Goal: Task Accomplishment & Management: Manage account settings

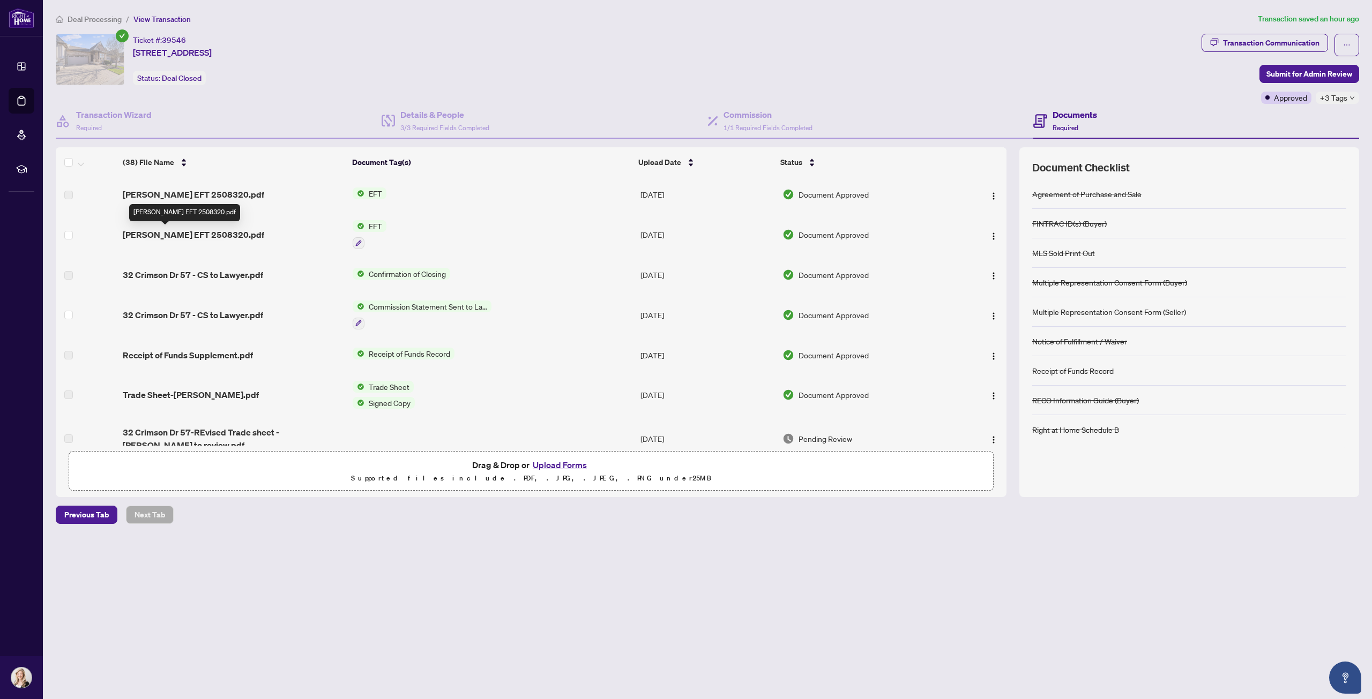
click at [205, 234] on span "[PERSON_NAME] EFT 2508320.pdf" at bounding box center [193, 234] width 141 height 13
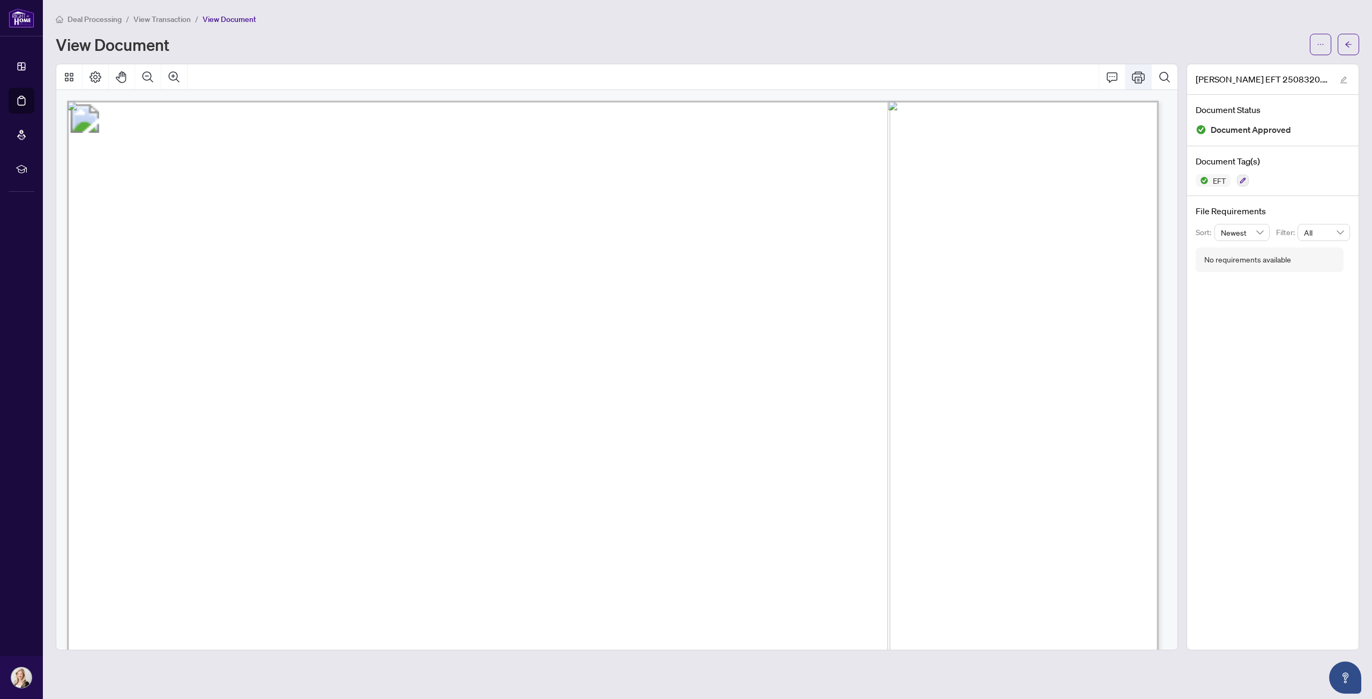
click at [1138, 73] on icon "Print" at bounding box center [1138, 77] width 13 height 12
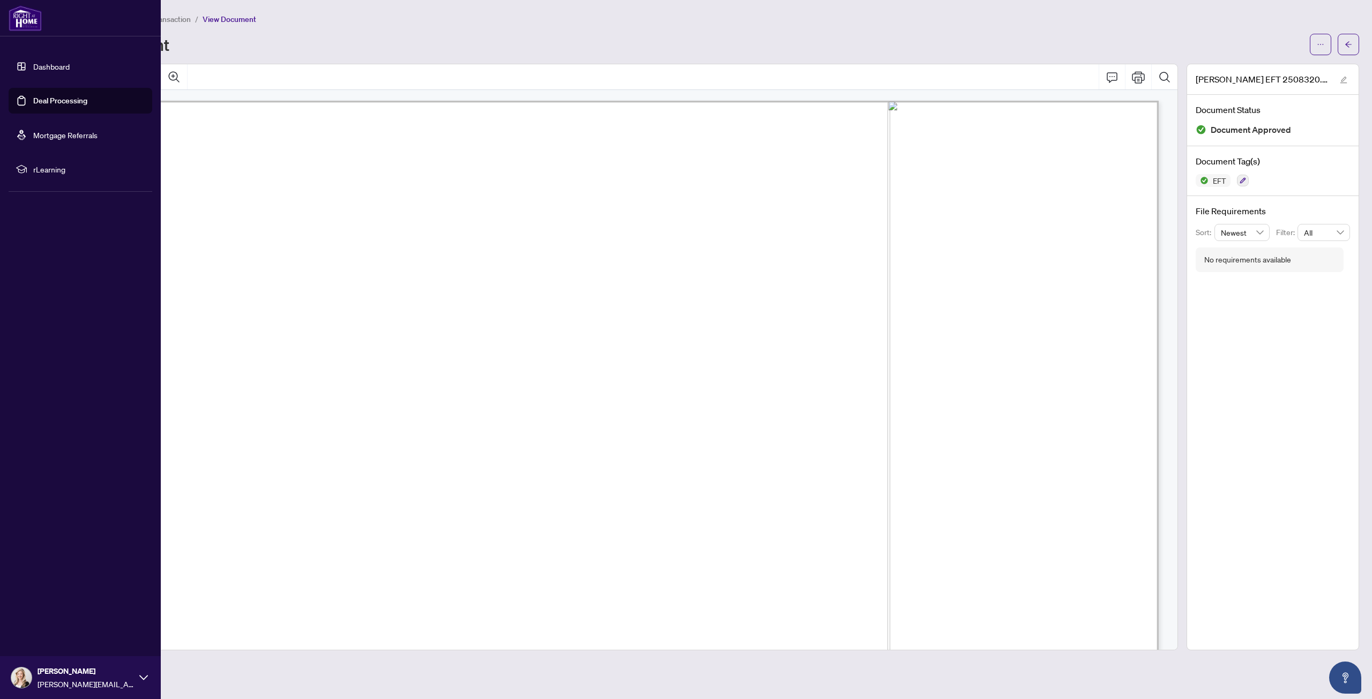
click at [33, 99] on link "Deal Processing" at bounding box center [60, 101] width 54 height 10
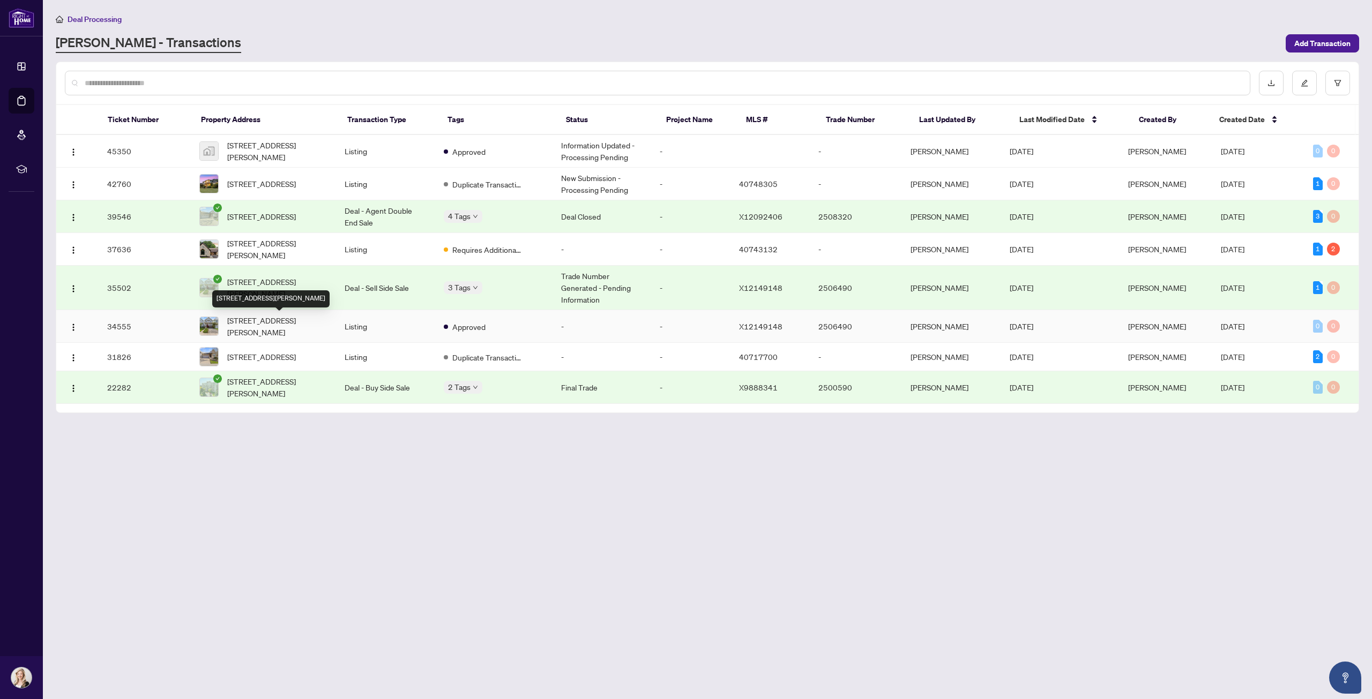
click at [302, 326] on span "[STREET_ADDRESS][PERSON_NAME]" at bounding box center [277, 327] width 100 height 24
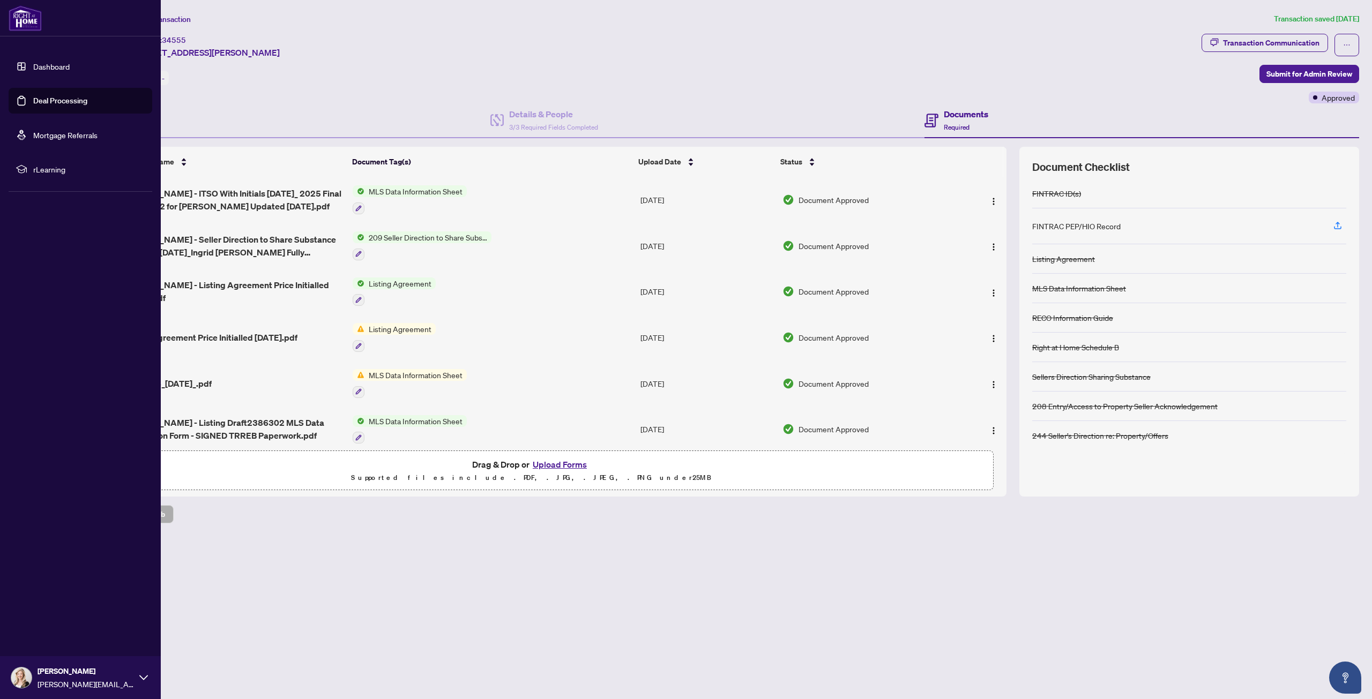
click at [33, 100] on link "Deal Processing" at bounding box center [60, 101] width 54 height 10
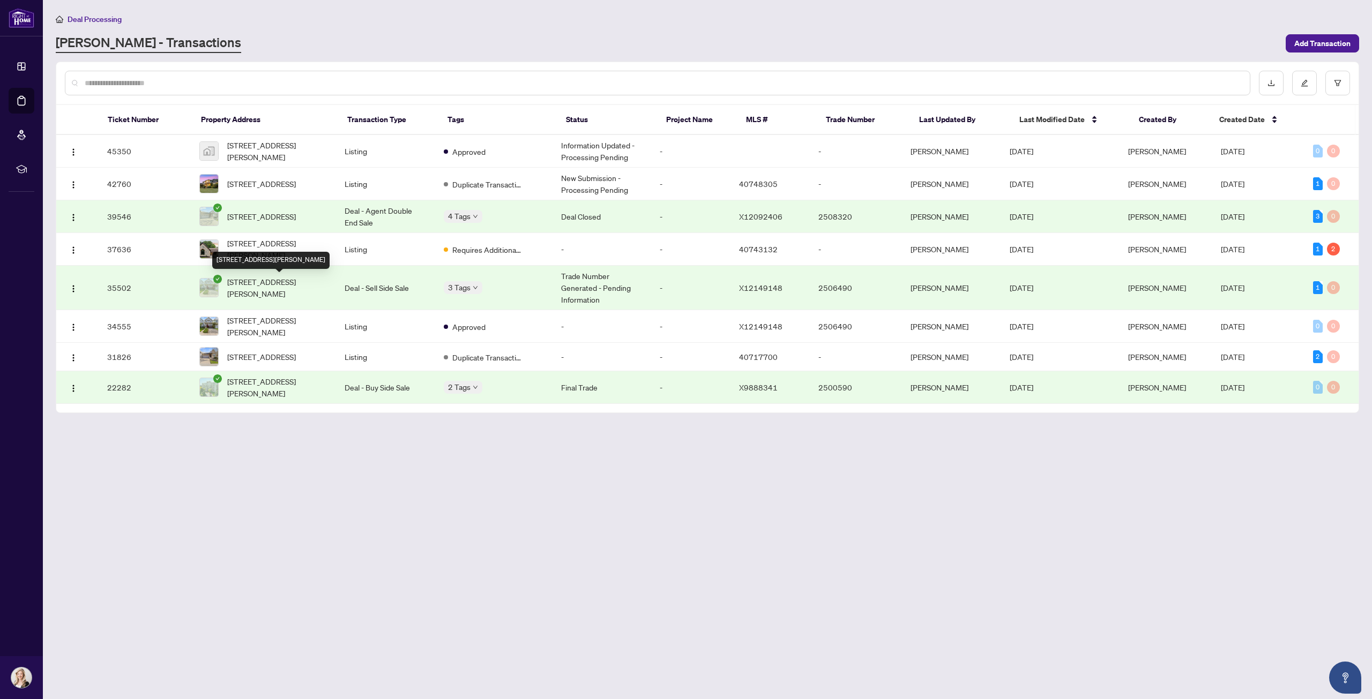
click at [293, 287] on span "[STREET_ADDRESS][PERSON_NAME]" at bounding box center [277, 288] width 100 height 24
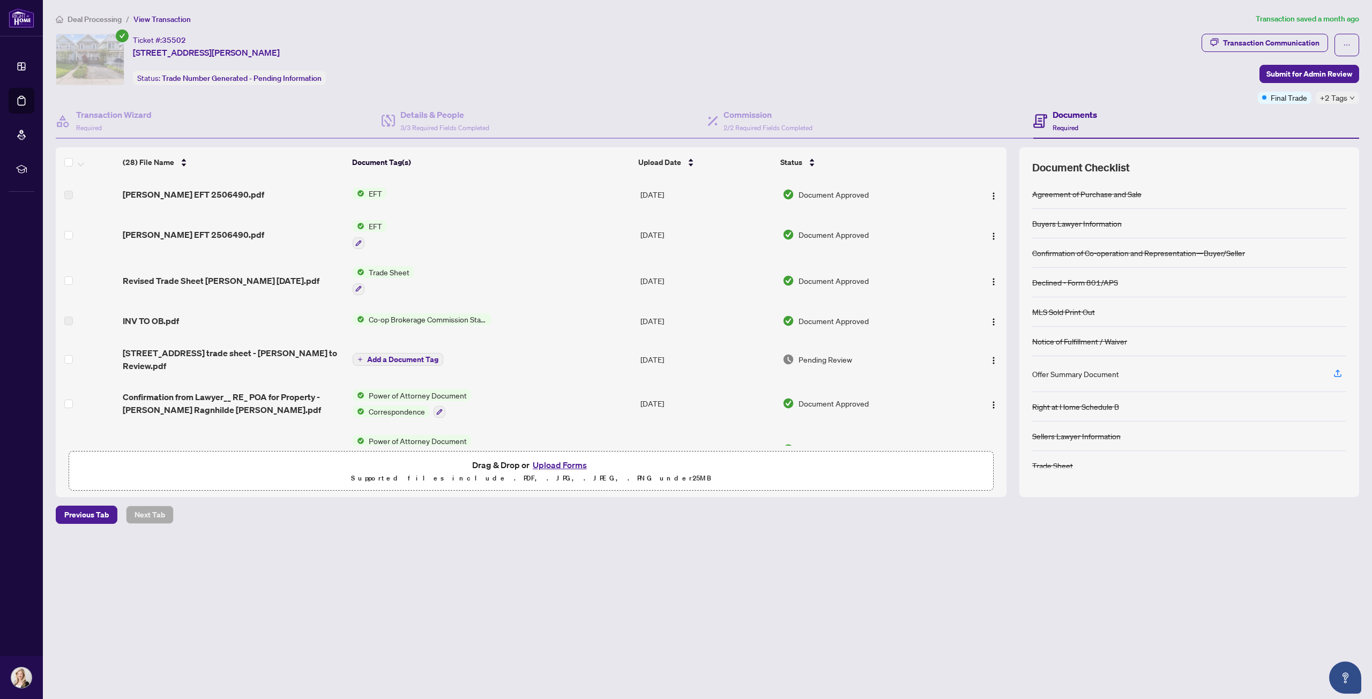
click at [204, 233] on span "[PERSON_NAME] EFT 2506490.pdf" at bounding box center [193, 234] width 141 height 13
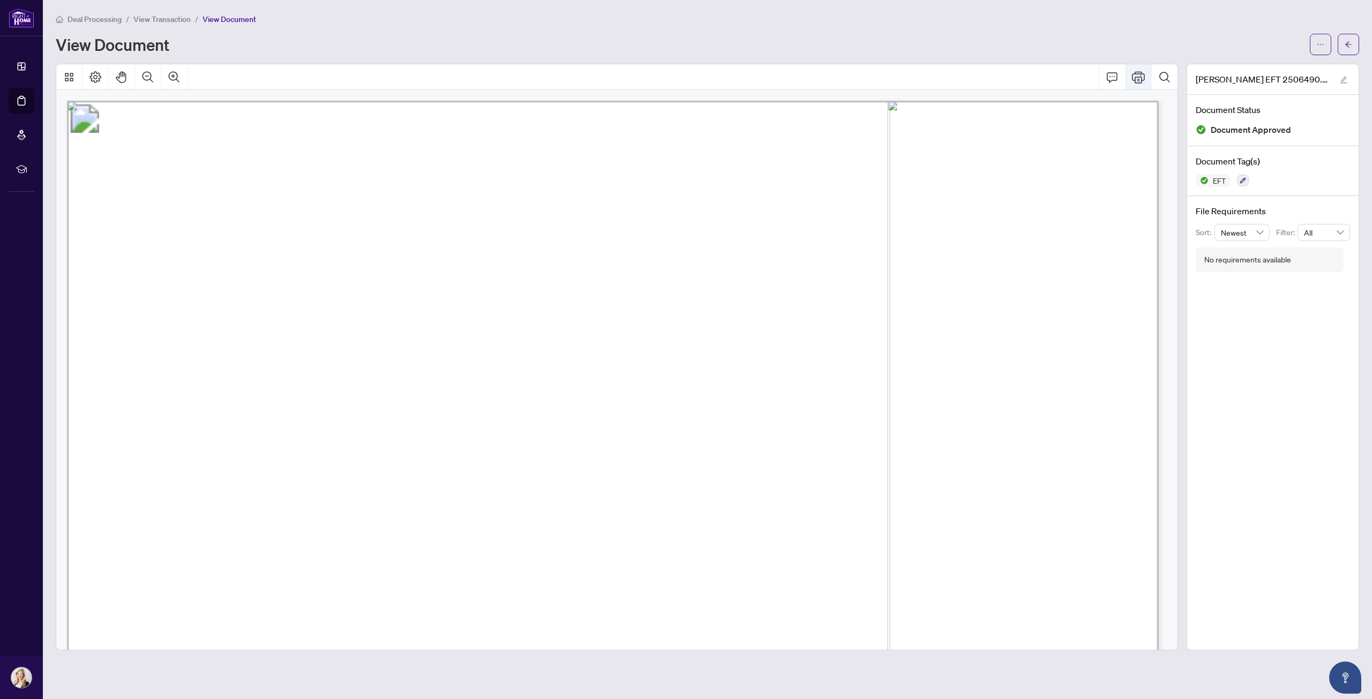
click at [1141, 78] on icon "Print" at bounding box center [1138, 77] width 13 height 13
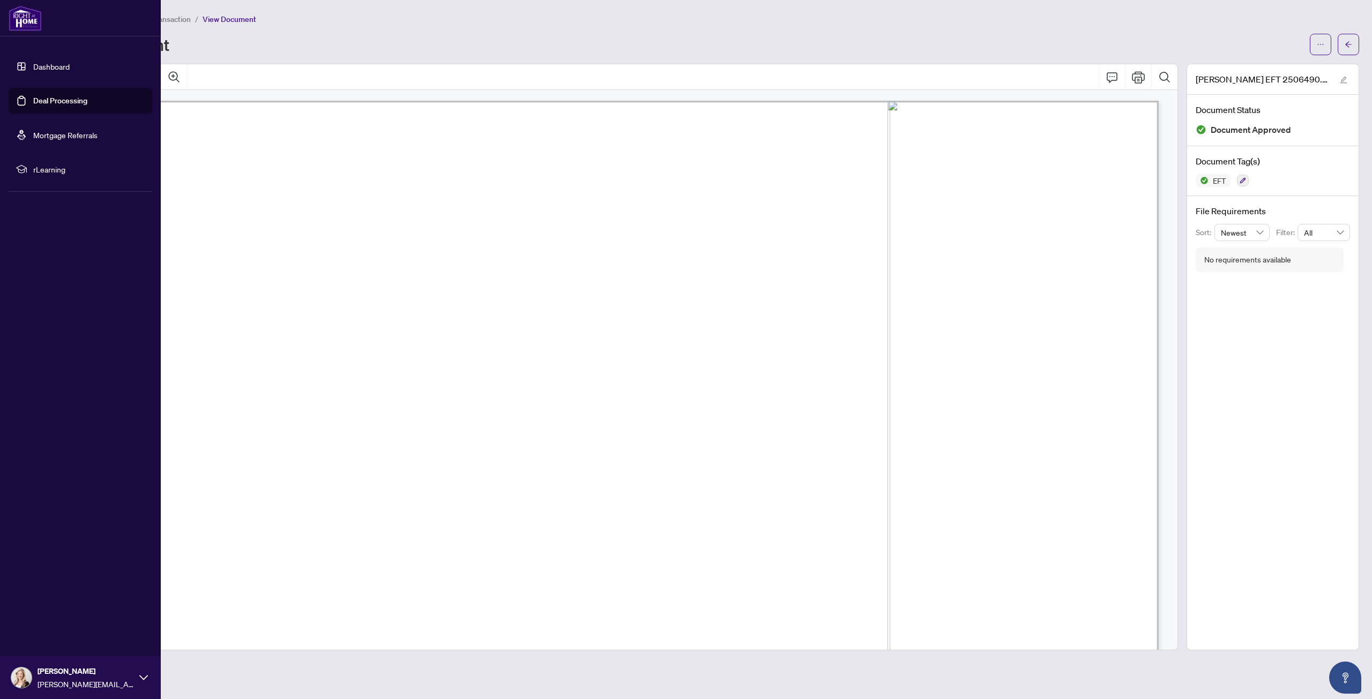
click at [33, 103] on link "Deal Processing" at bounding box center [60, 101] width 54 height 10
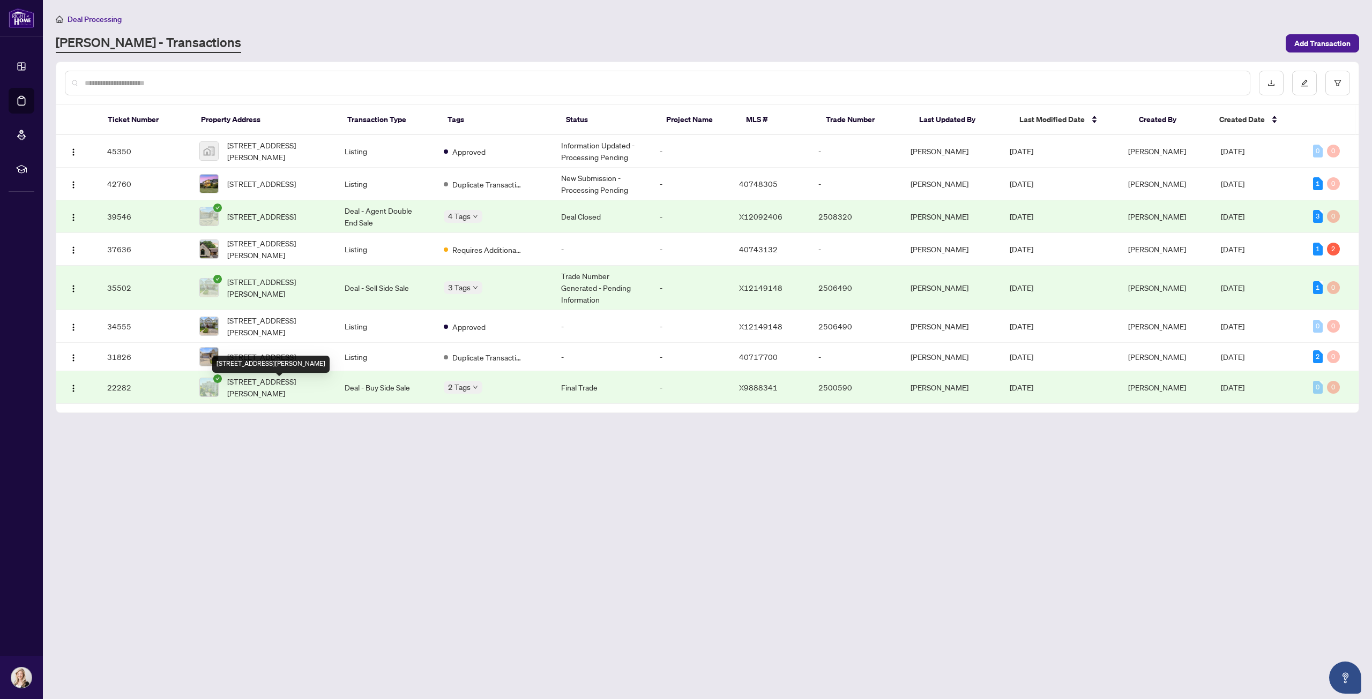
click at [311, 389] on span "[STREET_ADDRESS][PERSON_NAME]" at bounding box center [277, 388] width 100 height 24
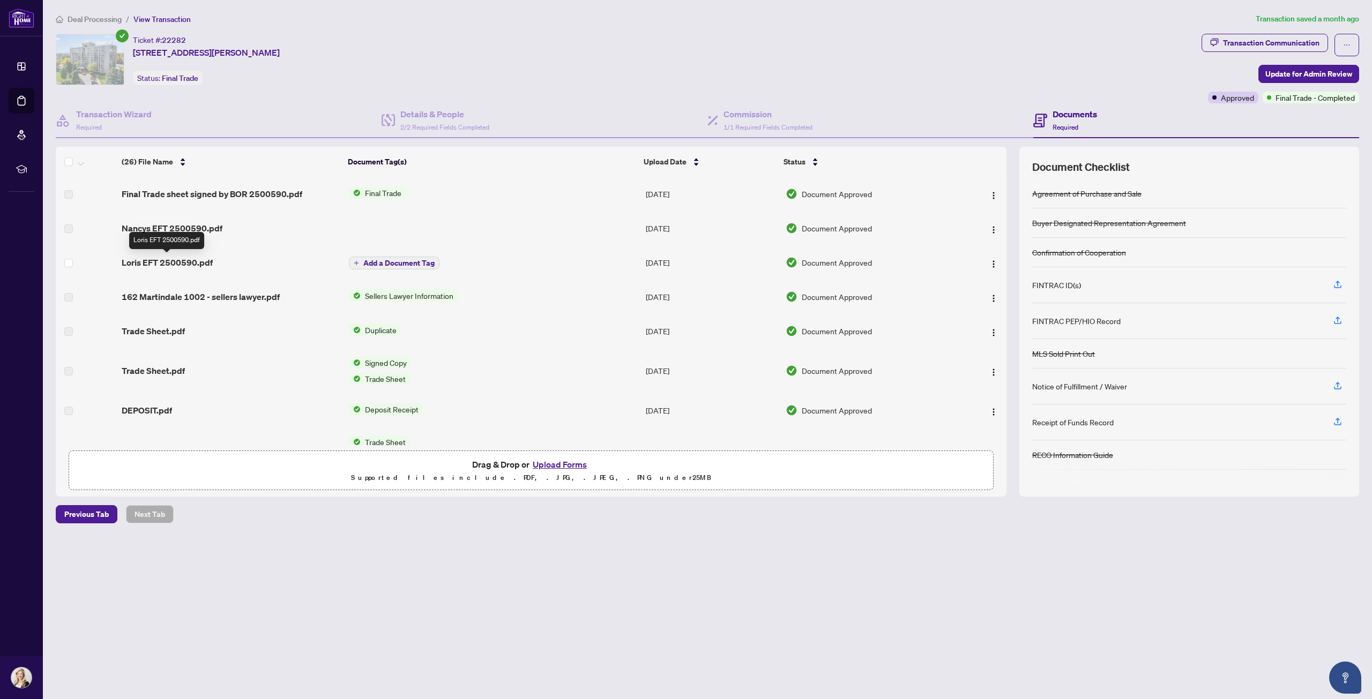
click at [204, 264] on span "Loris EFT 2500590.pdf" at bounding box center [167, 262] width 91 height 13
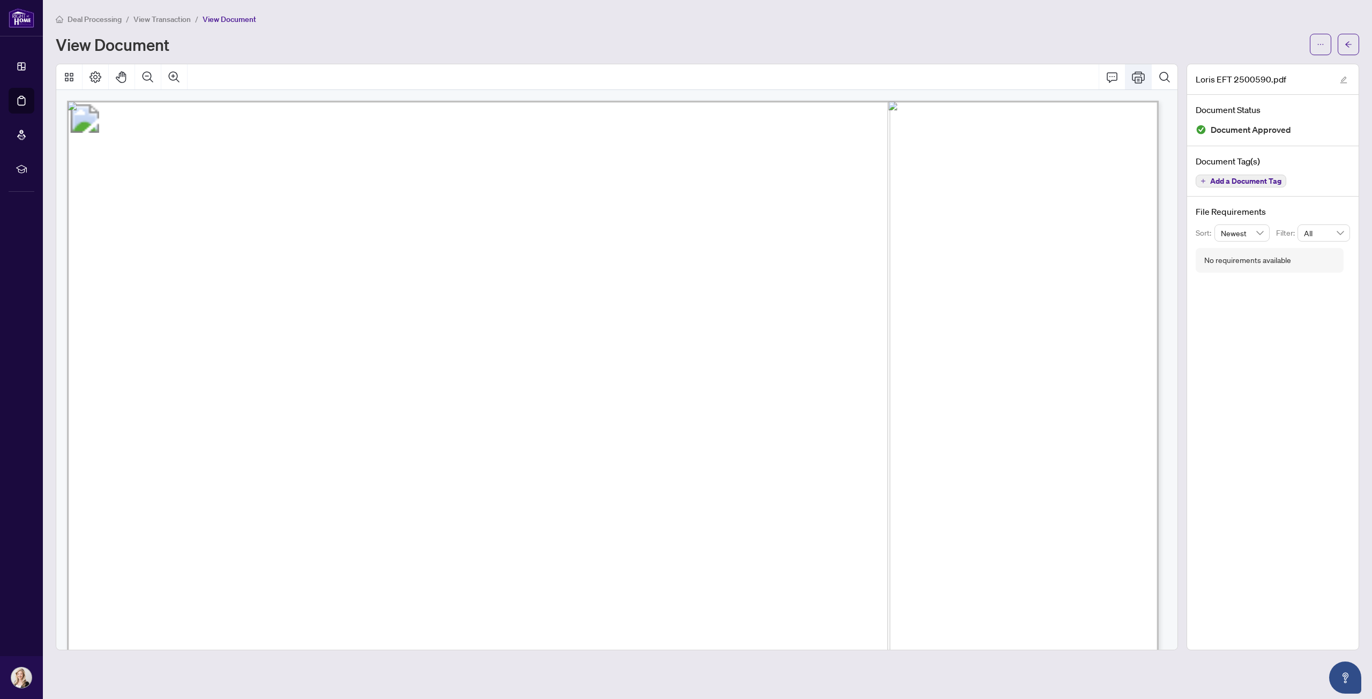
click at [1136, 73] on icon "Print" at bounding box center [1138, 77] width 13 height 12
